Goal: Communication & Community: Answer question/provide support

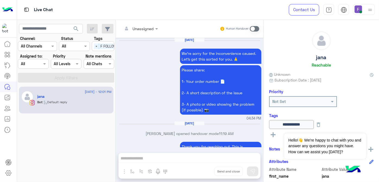
scroll to position [950, 0]
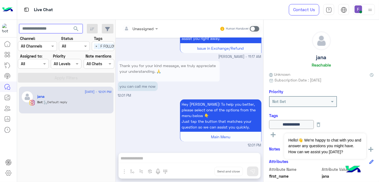
drag, startPoint x: 0, startPoint y: 0, endPoint x: 38, endPoint y: 27, distance: 46.6
click at [38, 27] on input "text" at bounding box center [51, 29] width 64 height 10
paste input "**********"
type input "**********"
click at [70, 24] on button "search" at bounding box center [76, 30] width 13 height 12
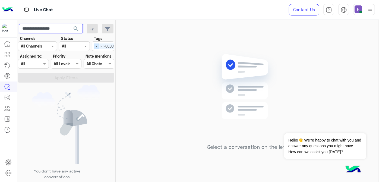
click at [94, 45] on span "×" at bounding box center [96, 46] width 5 height 6
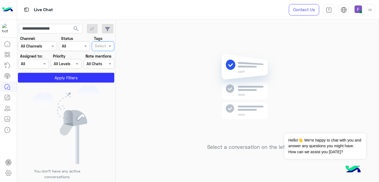
scroll to position [0, 0]
click at [74, 29] on span "search" at bounding box center [76, 29] width 7 height 7
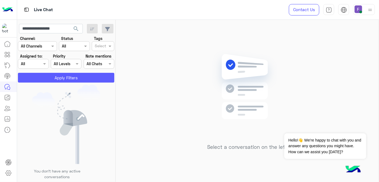
click at [67, 80] on button "Apply Filters" at bounding box center [66, 78] width 96 height 10
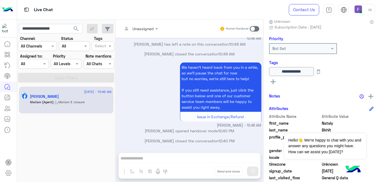
scroll to position [54, 0]
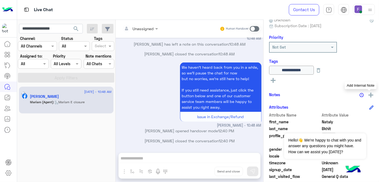
click at [369, 95] on img at bounding box center [371, 95] width 5 height 5
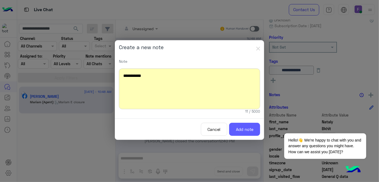
click at [248, 130] on button "Add note" at bounding box center [244, 129] width 31 height 13
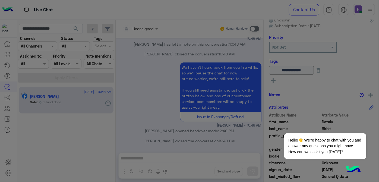
scroll to position [134, 0]
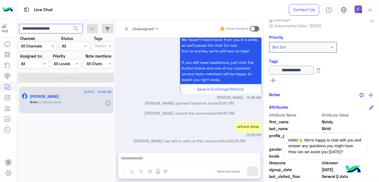
click at [58, 28] on input "**********" at bounding box center [51, 29] width 64 height 10
paste input "**********"
type input "**********"
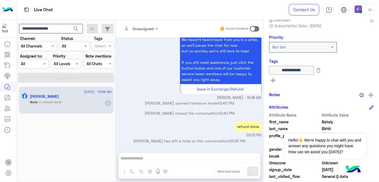
click at [70, 24] on button "search" at bounding box center [76, 30] width 13 height 12
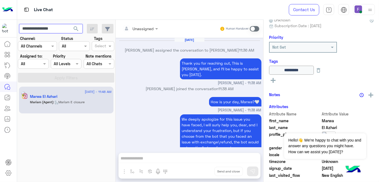
scroll to position [163, 0]
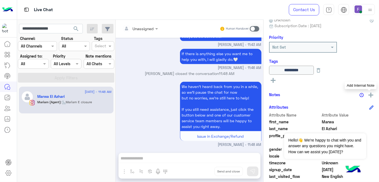
click at [369, 94] on img at bounding box center [371, 95] width 5 height 5
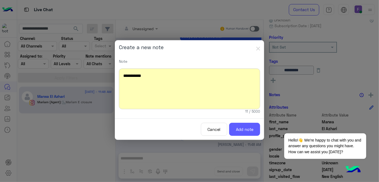
click at [239, 135] on button "Add note" at bounding box center [244, 129] width 31 height 13
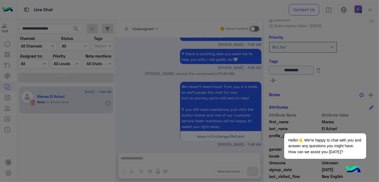
scroll to position [191, 0]
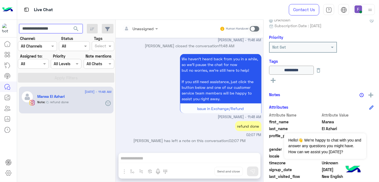
click at [49, 30] on input "**********" at bounding box center [51, 29] width 64 height 10
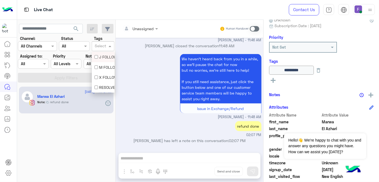
click at [101, 46] on input "text" at bounding box center [100, 47] width 11 height 6
click at [101, 81] on div "F FOLLOW UP" at bounding box center [103, 78] width 23 height 10
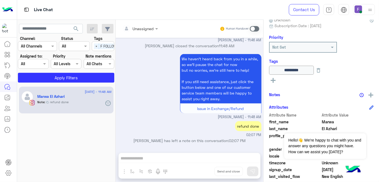
click at [79, 69] on section "Channel: Channel All Channels Status Channel All Tags Select × F FOLLOW UP Assi…" at bounding box center [66, 59] width 90 height 47
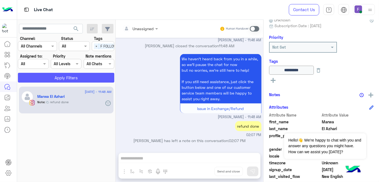
click at [79, 78] on button "Apply Filters" at bounding box center [66, 78] width 96 height 10
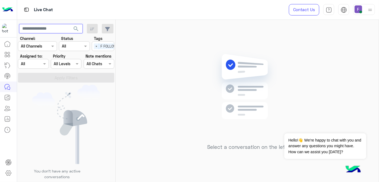
click at [54, 26] on input "text" at bounding box center [51, 29] width 64 height 10
paste input "**********"
click at [97, 44] on span "×" at bounding box center [96, 46] width 5 height 6
type input "**********"
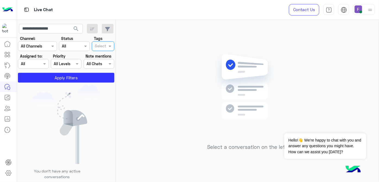
scroll to position [0, 0]
click at [78, 28] on span "search" at bounding box center [76, 29] width 7 height 7
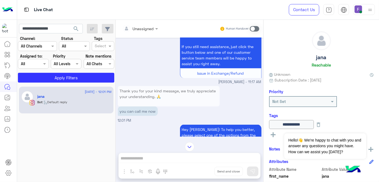
scroll to position [415, 0]
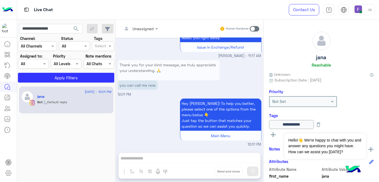
click at [137, 85] on p "you can call me now" at bounding box center [138, 85] width 40 height 10
copy app-message "you can call me now"
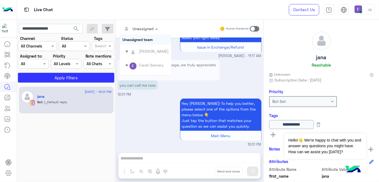
click at [147, 27] on div at bounding box center [140, 28] width 41 height 6
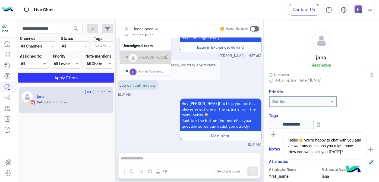
click at [147, 57] on div "[PERSON_NAME]" at bounding box center [154, 57] width 30 height 6
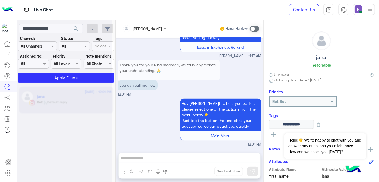
scroll to position [425, 0]
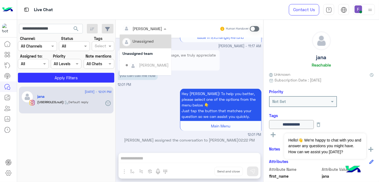
click at [148, 29] on input "text" at bounding box center [138, 29] width 30 height 6
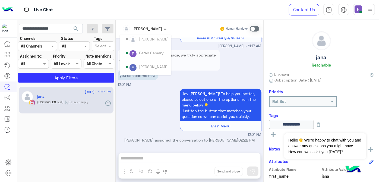
scroll to position [27, 0]
click at [150, 54] on div "Farah Semary" at bounding box center [151, 52] width 25 height 6
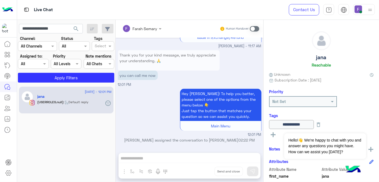
scroll to position [435, 0]
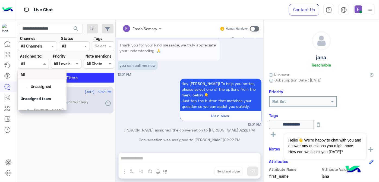
click at [39, 60] on div "Assigned on All" at bounding box center [33, 64] width 31 height 10
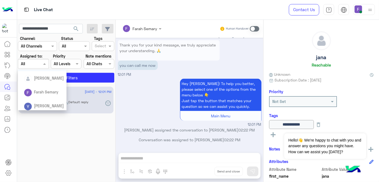
scroll to position [39, 0]
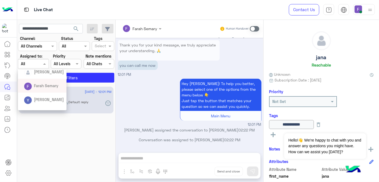
click at [39, 88] on span "Farah Semary" at bounding box center [46, 85] width 24 height 5
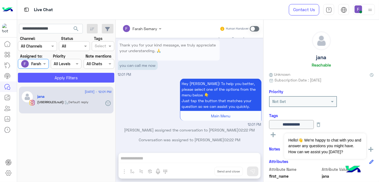
click at [61, 79] on button "Apply Filters" at bounding box center [66, 78] width 96 height 10
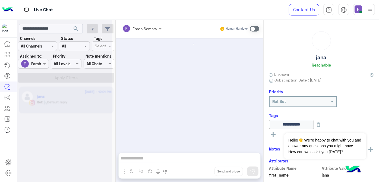
scroll to position [267, 0]
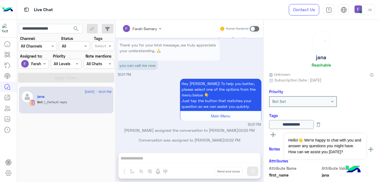
click at [144, 63] on p "you can call me now" at bounding box center [138, 66] width 40 height 10
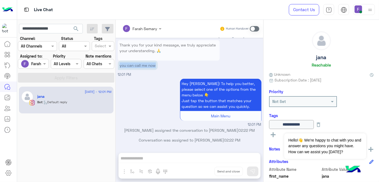
click at [144, 63] on p "you can call me now" at bounding box center [138, 66] width 40 height 10
copy app-message "you can call me now"
click at [257, 28] on span at bounding box center [255, 28] width 10 height 5
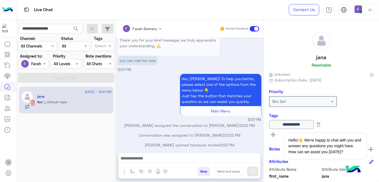
scroll to position [277, 0]
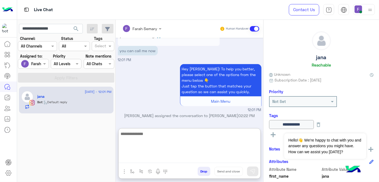
click at [150, 156] on textarea at bounding box center [190, 146] width 142 height 33
paste textarea "**********"
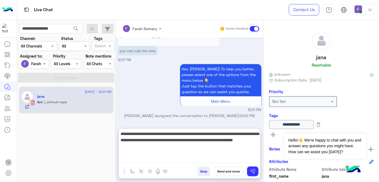
click at [193, 141] on textarea "**********" at bounding box center [190, 146] width 142 height 33
type textarea "**********"
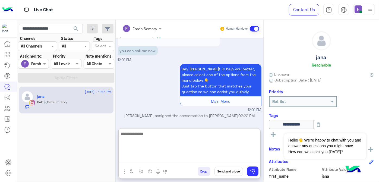
scroll to position [341, 0]
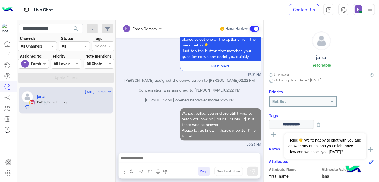
click at [169, 93] on div "[DATE] Hey [PERSON_NAME]! To help you better, please select one of the options …" at bounding box center [190, 92] width 148 height 109
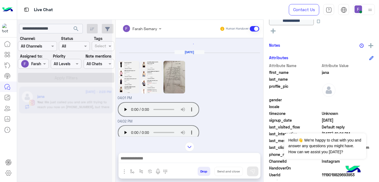
scroll to position [308, 0]
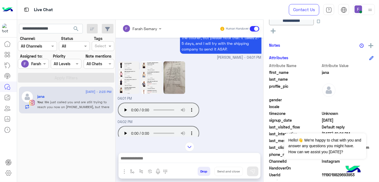
click at [172, 80] on img at bounding box center [175, 77] width 22 height 33
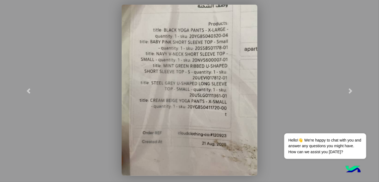
click at [276, 94] on modal-container at bounding box center [189, 91] width 379 height 182
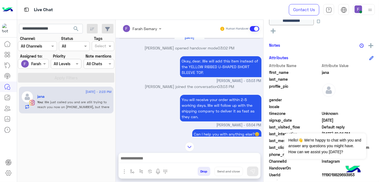
scroll to position [0, 0]
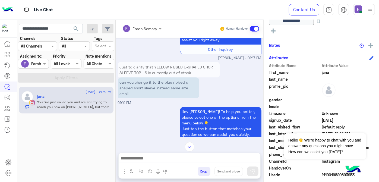
click at [193, 150] on img at bounding box center [190, 147] width 10 height 10
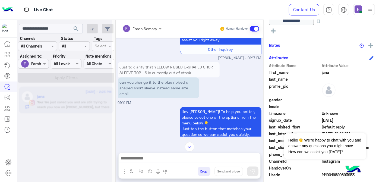
scroll to position [3011, 0]
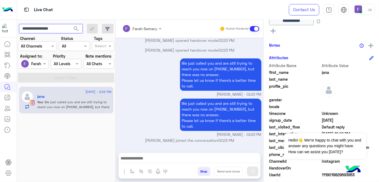
click at [54, 30] on input "**********" at bounding box center [51, 29] width 64 height 10
paste input "**********"
type input "**********"
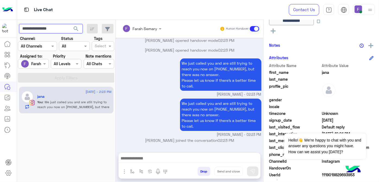
click at [70, 24] on button "search" at bounding box center [76, 30] width 13 height 12
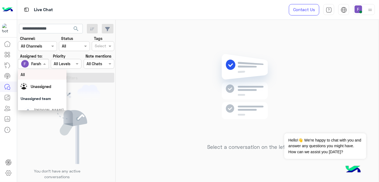
click at [42, 65] on span at bounding box center [45, 64] width 7 height 6
click at [40, 73] on div "All" at bounding box center [42, 75] width 43 height 6
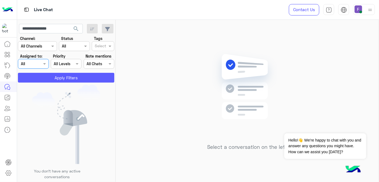
click at [43, 76] on button "Apply Filters" at bounding box center [66, 78] width 96 height 10
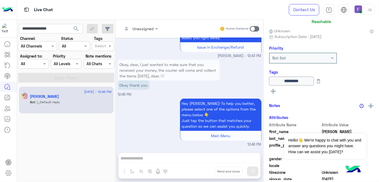
scroll to position [44, 0]
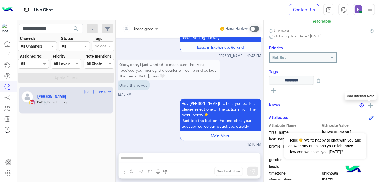
click at [370, 106] on img at bounding box center [371, 105] width 5 height 5
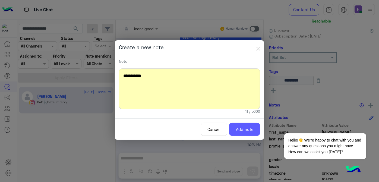
click at [252, 134] on button "Add note" at bounding box center [244, 129] width 31 height 13
